Goal: Information Seeking & Learning: Understand process/instructions

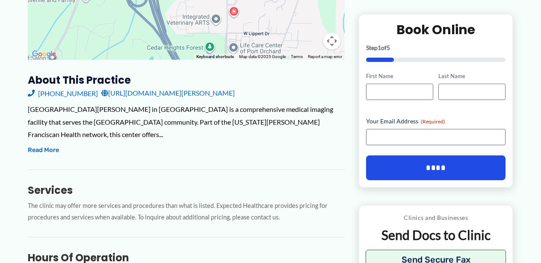
scroll to position [234, 0]
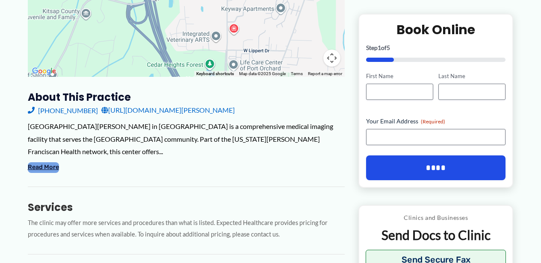
click at [59, 173] on button "Read More" at bounding box center [43, 167] width 31 height 10
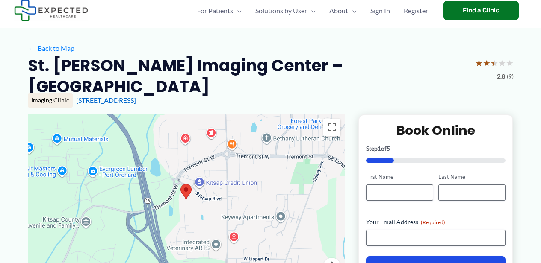
scroll to position [0, 0]
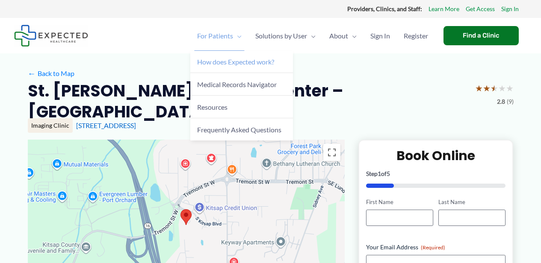
click at [197, 65] on span "How does Expected work?" at bounding box center [235, 62] width 77 height 8
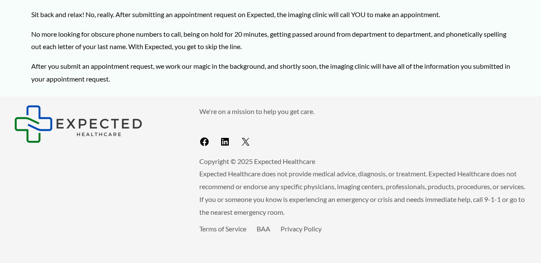
scroll to position [428, 0]
